Goal: Task Accomplishment & Management: Manage account settings

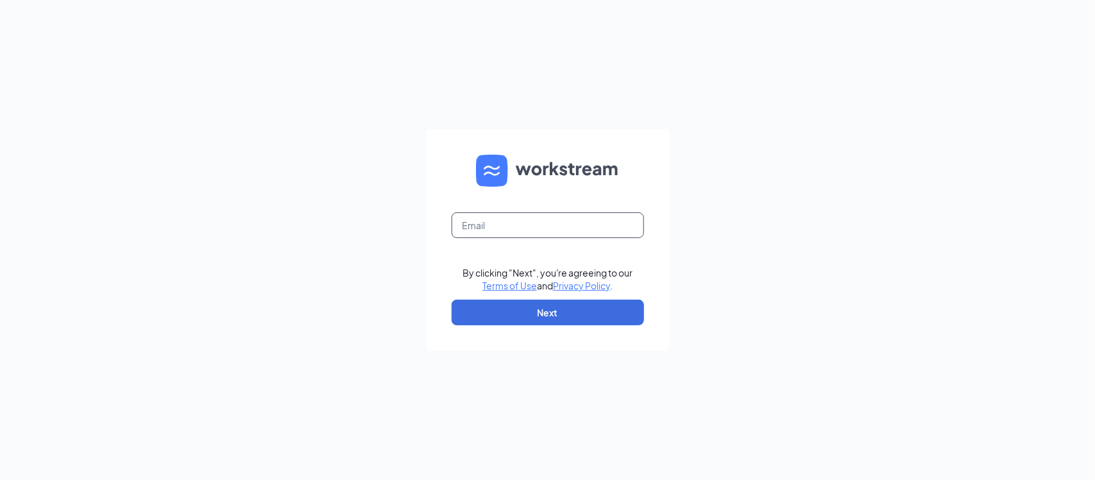
click at [542, 214] on input "text" at bounding box center [547, 225] width 192 height 26
type input "[EMAIL_ADDRESS][DOMAIN_NAME]"
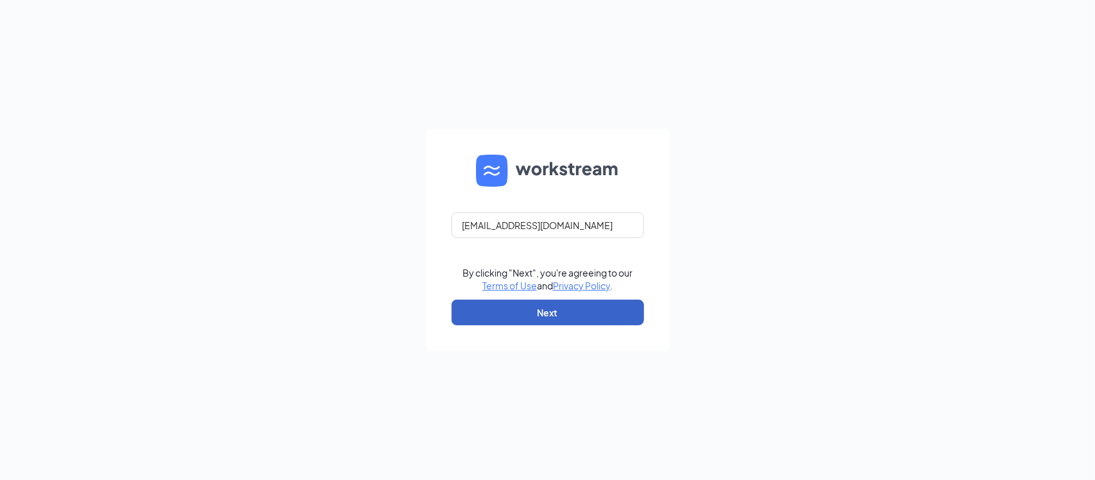
click at [547, 317] on button "Next" at bounding box center [547, 312] width 192 height 26
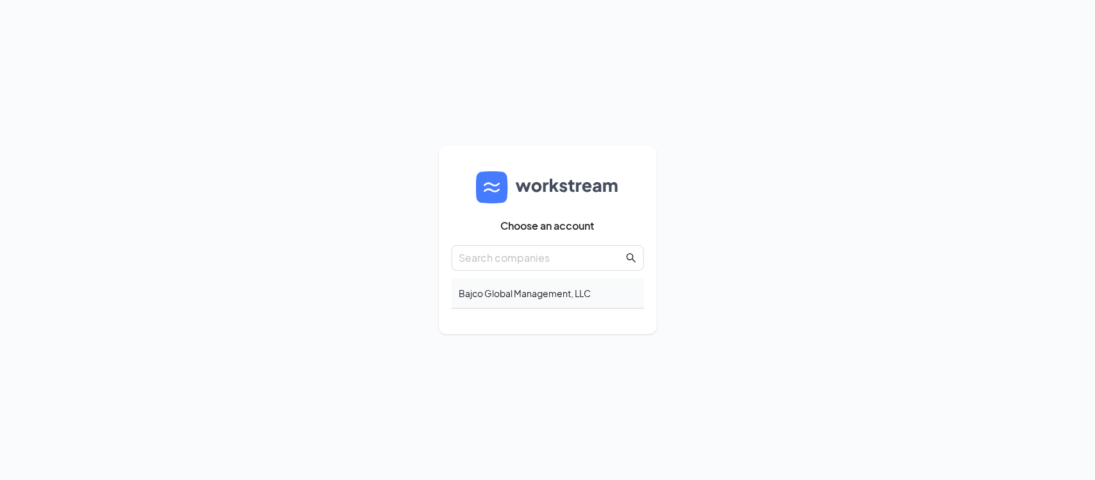
click at [533, 296] on div "Bajco Global Management, LLC" at bounding box center [547, 293] width 192 height 30
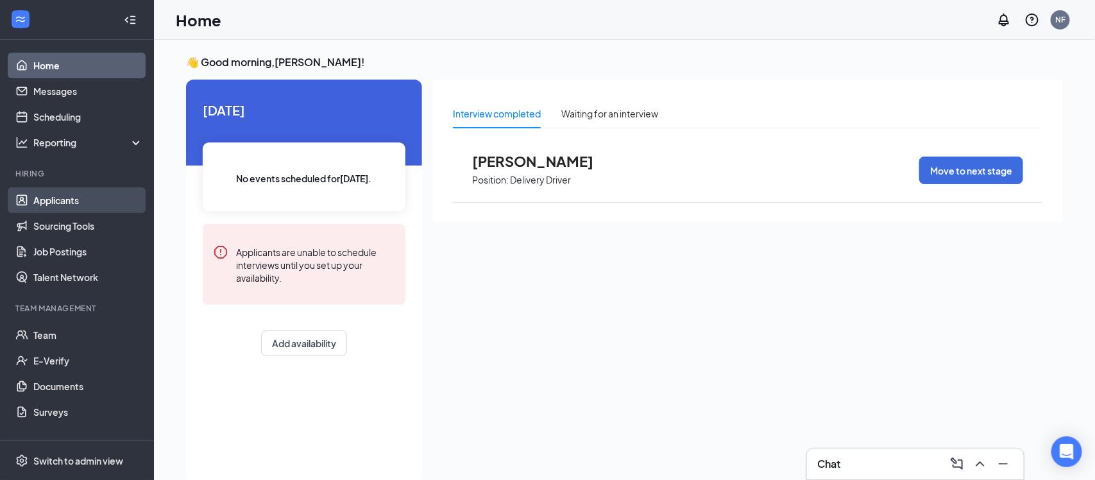
click at [56, 194] on link "Applicants" at bounding box center [88, 200] width 110 height 26
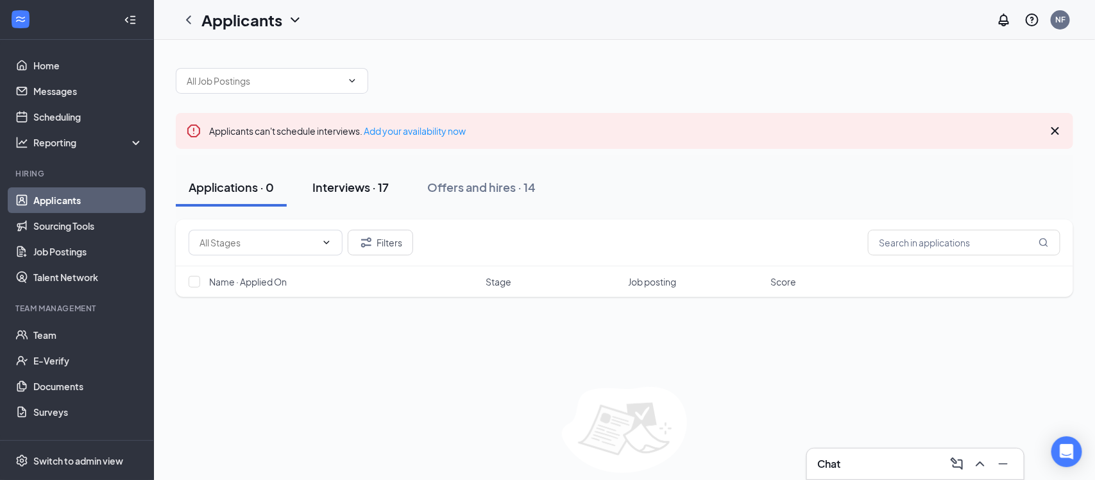
click at [336, 190] on div "Interviews · 17" at bounding box center [350, 187] width 76 height 16
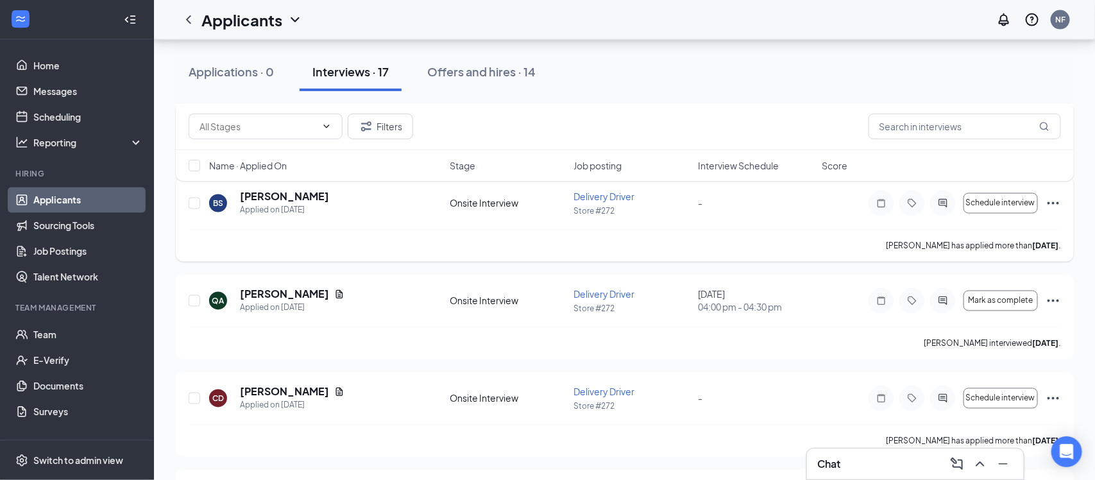
scroll to position [916, 0]
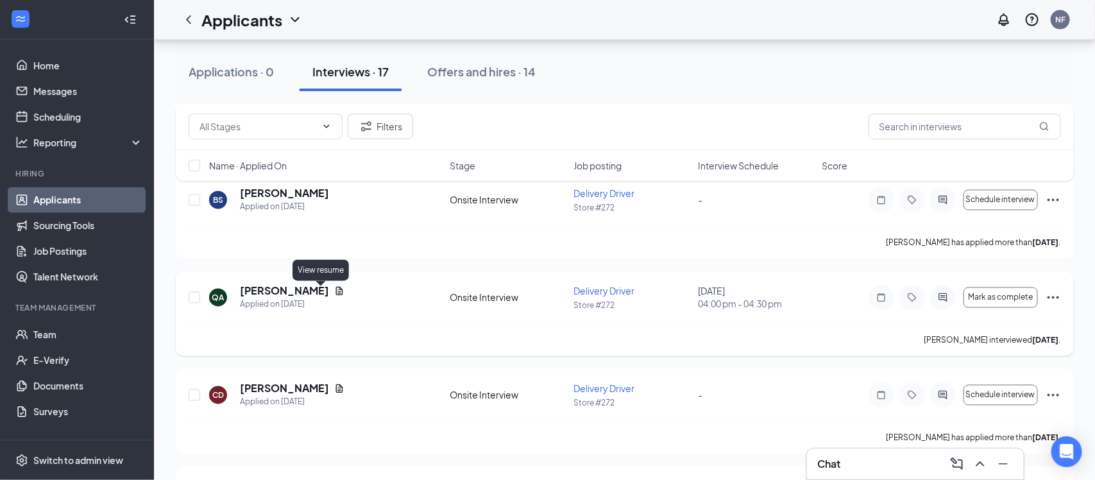
click at [336, 289] on icon "Document" at bounding box center [339, 291] width 7 height 8
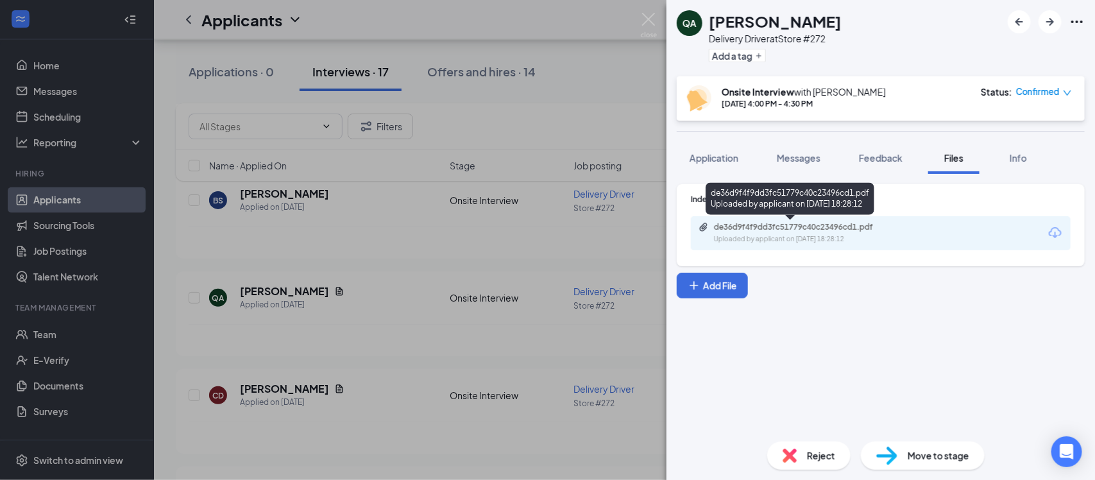
click at [818, 228] on div "de36d9f4f9dd3fc51779c40c23496cd1.pdf" at bounding box center [804, 227] width 180 height 10
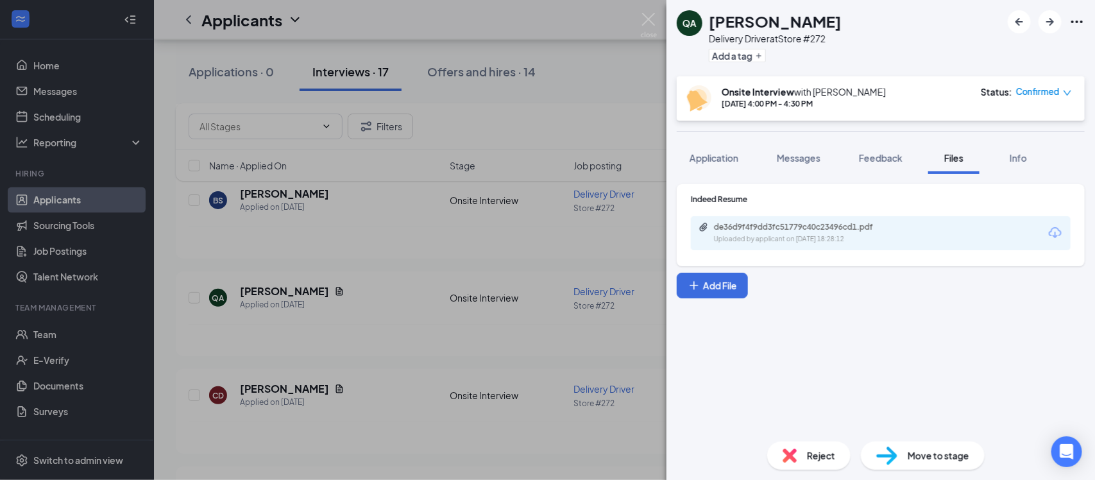
click at [492, 261] on div "QA Quinten Aman Delivery Driver at Store #272 Add a tag Onsite Interview with N…" at bounding box center [547, 240] width 1095 height 480
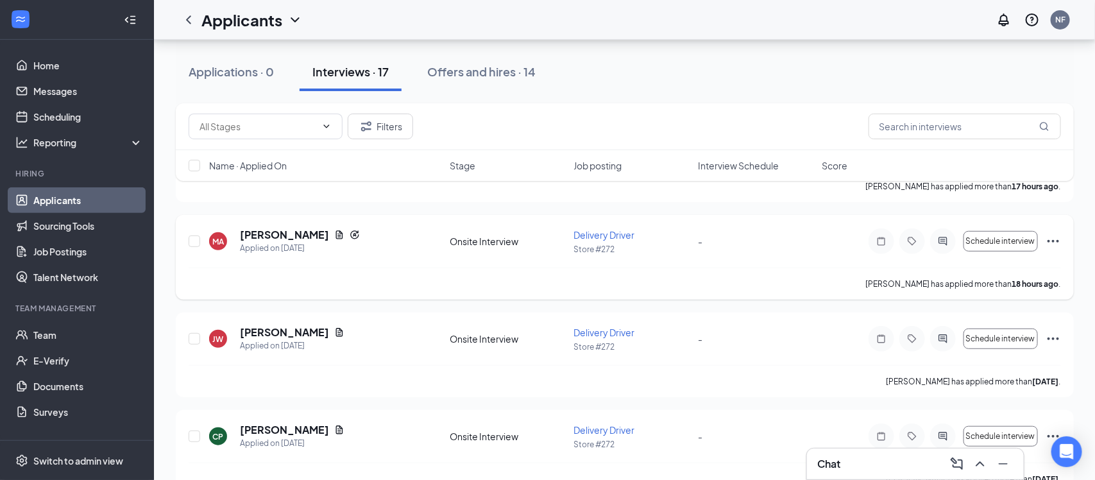
scroll to position [196, 0]
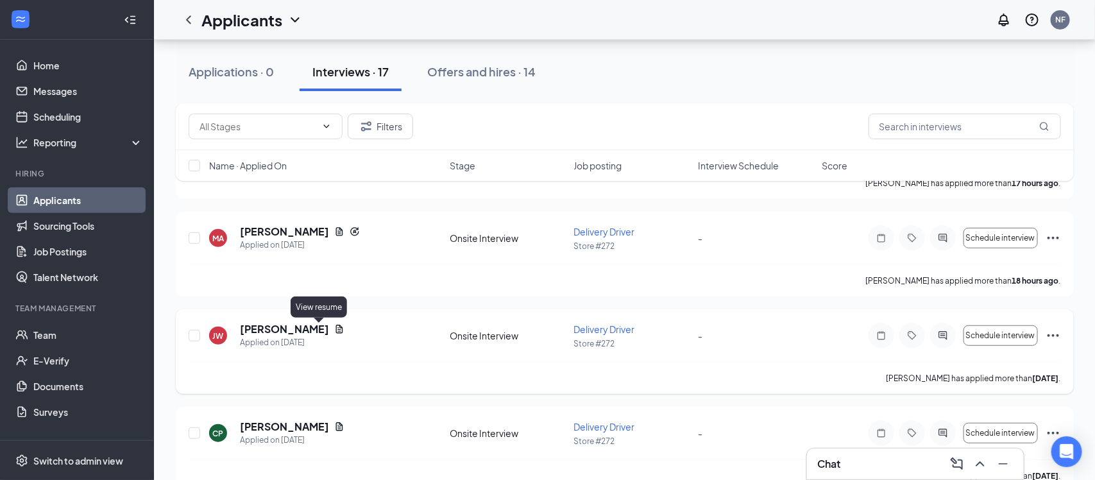
click at [334, 328] on icon "Document" at bounding box center [339, 329] width 10 height 10
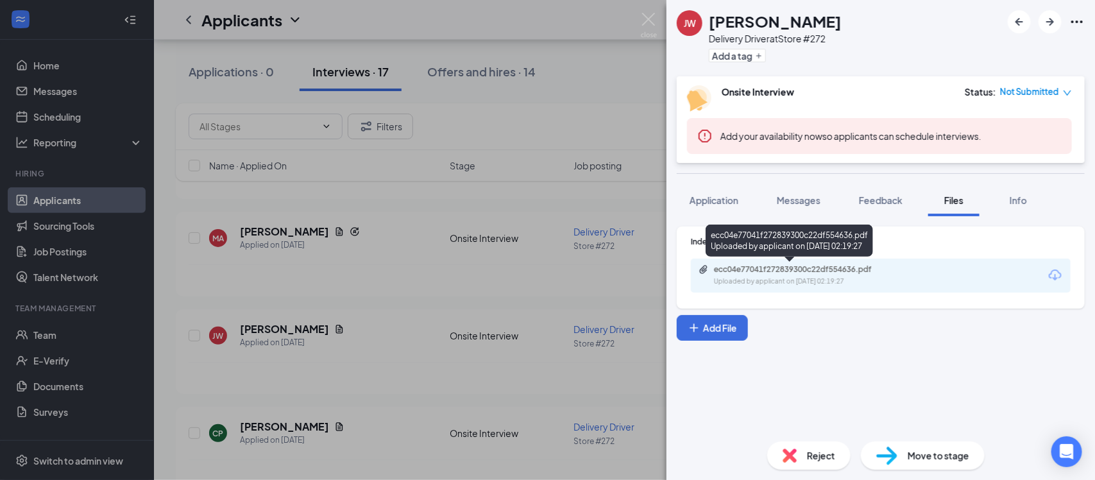
click at [775, 277] on div "Uploaded by applicant on Aug 25, 2025 at 02:19:27" at bounding box center [810, 281] width 192 height 10
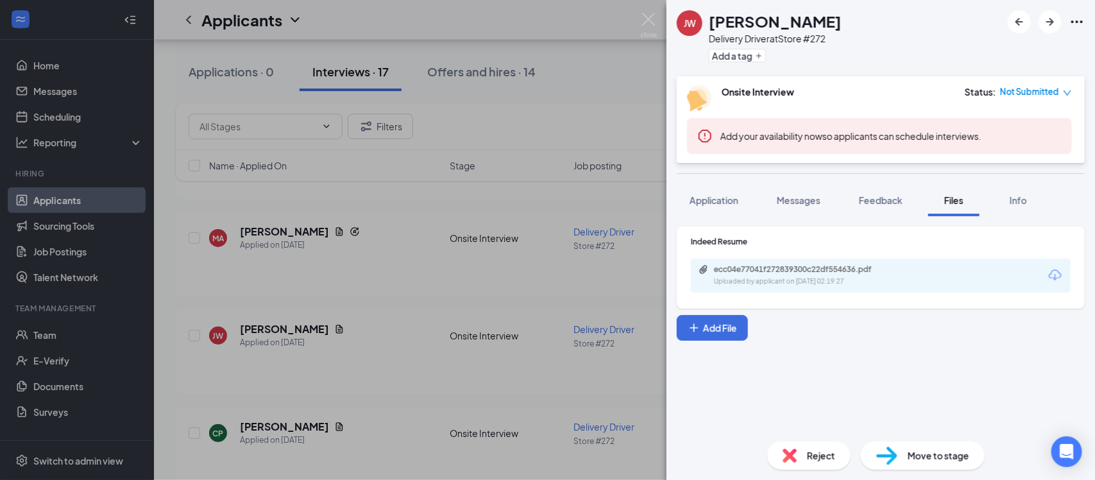
click at [397, 283] on div "JW Jordan Weber Delivery Driver at Store #272 Add a tag Onsite Interview Status…" at bounding box center [547, 240] width 1095 height 480
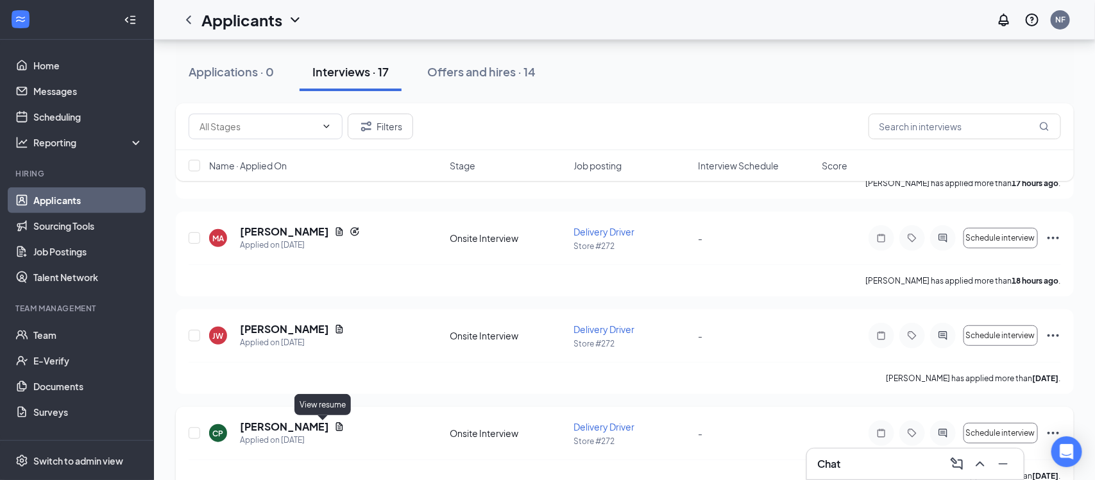
click at [336, 428] on icon "Document" at bounding box center [339, 427] width 7 height 8
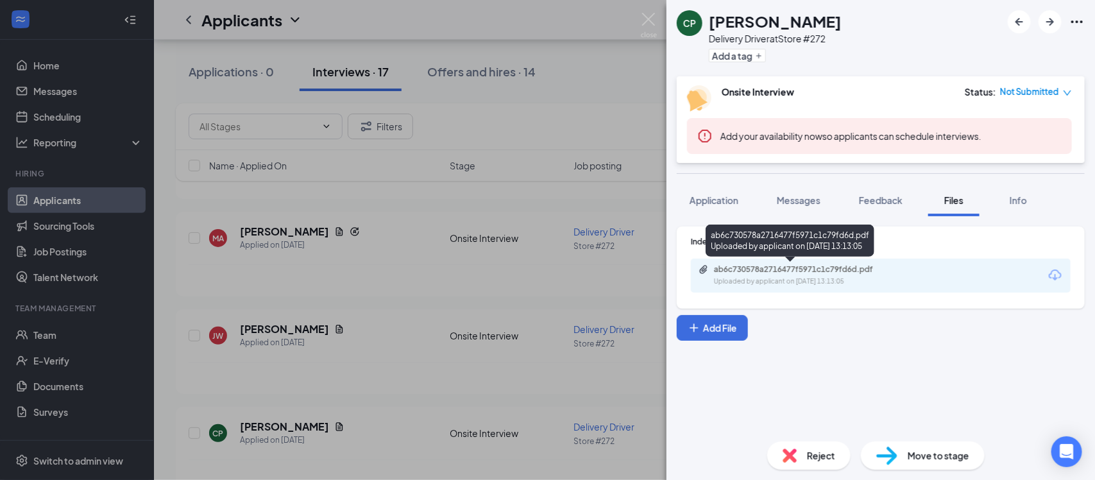
click at [807, 280] on div "Uploaded by applicant on Aug 20, 2025 at 13:13:05" at bounding box center [810, 281] width 192 height 10
